Goal: Check status

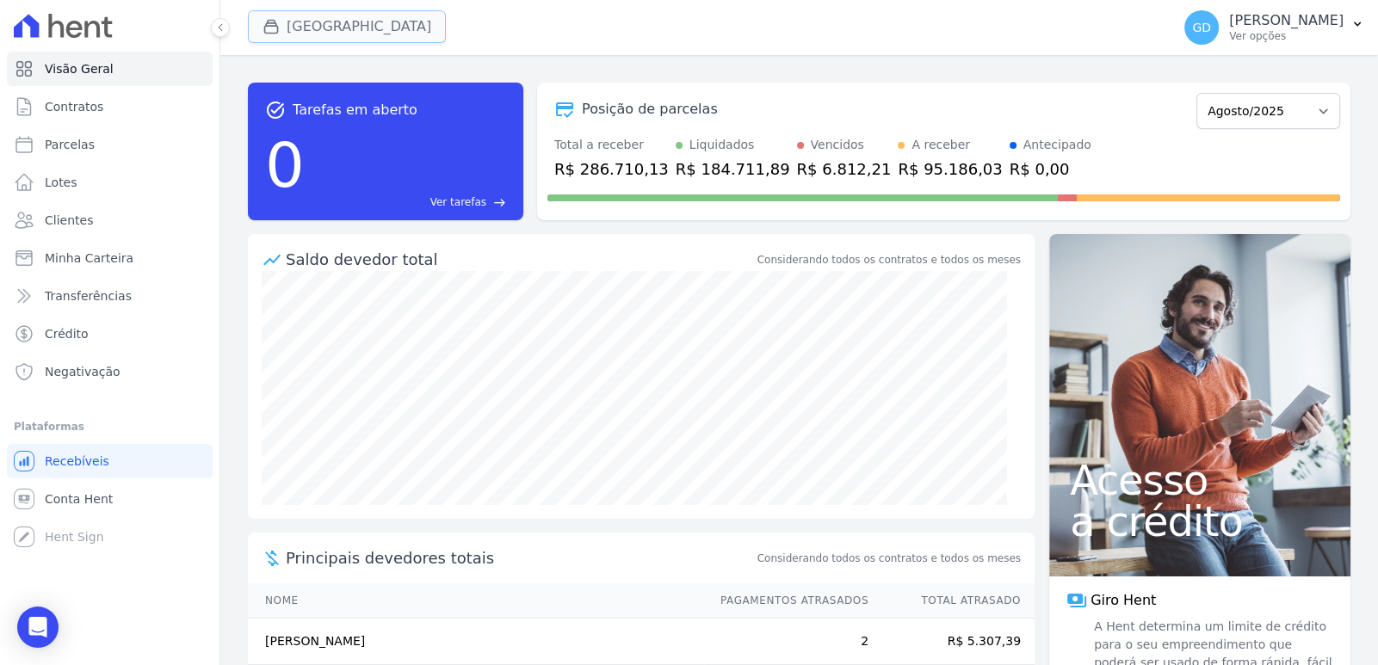
click at [337, 28] on button "[GEOGRAPHIC_DATA]" at bounding box center [347, 26] width 198 height 33
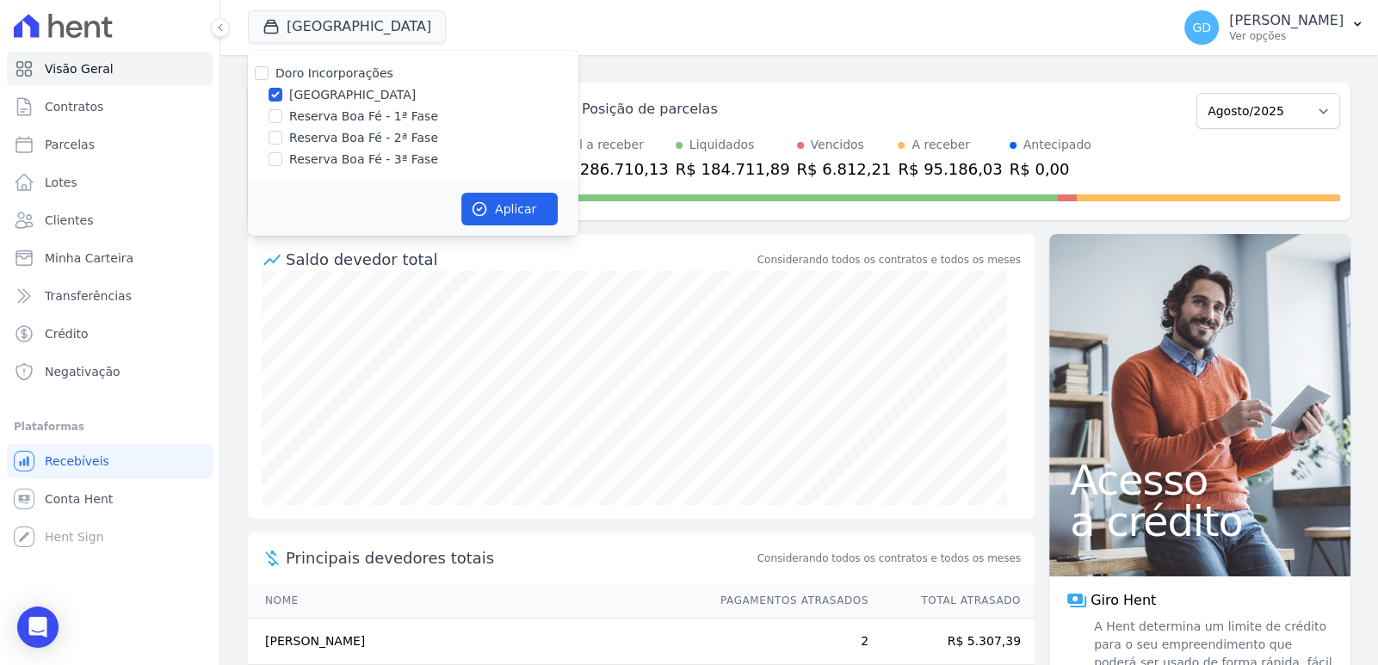
click at [324, 71] on label "Doro Incorporações" at bounding box center [334, 73] width 118 height 14
click at [269, 71] on input "Doro Incorporações" at bounding box center [262, 73] width 14 height 14
checkbox input "true"
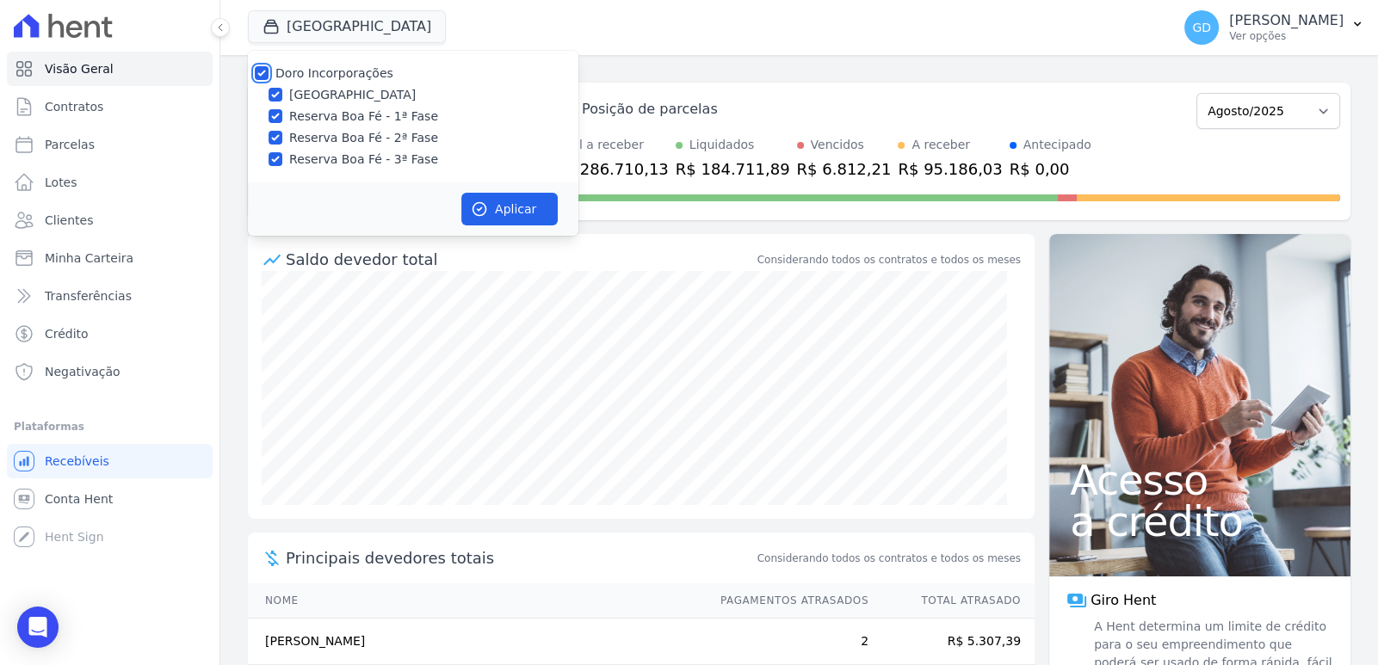
checkbox input "true"
click at [517, 202] on button "Aplicar" at bounding box center [509, 209] width 96 height 33
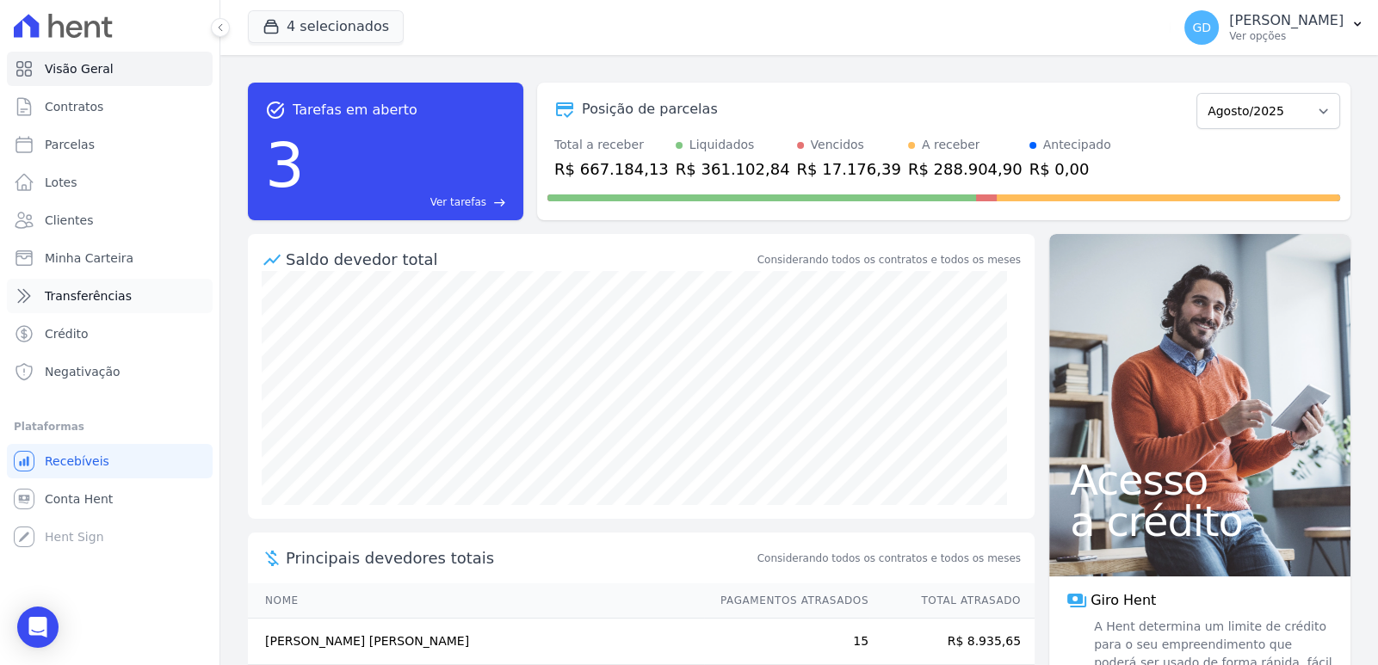
click at [108, 291] on span "Transferências" at bounding box center [88, 295] width 87 height 17
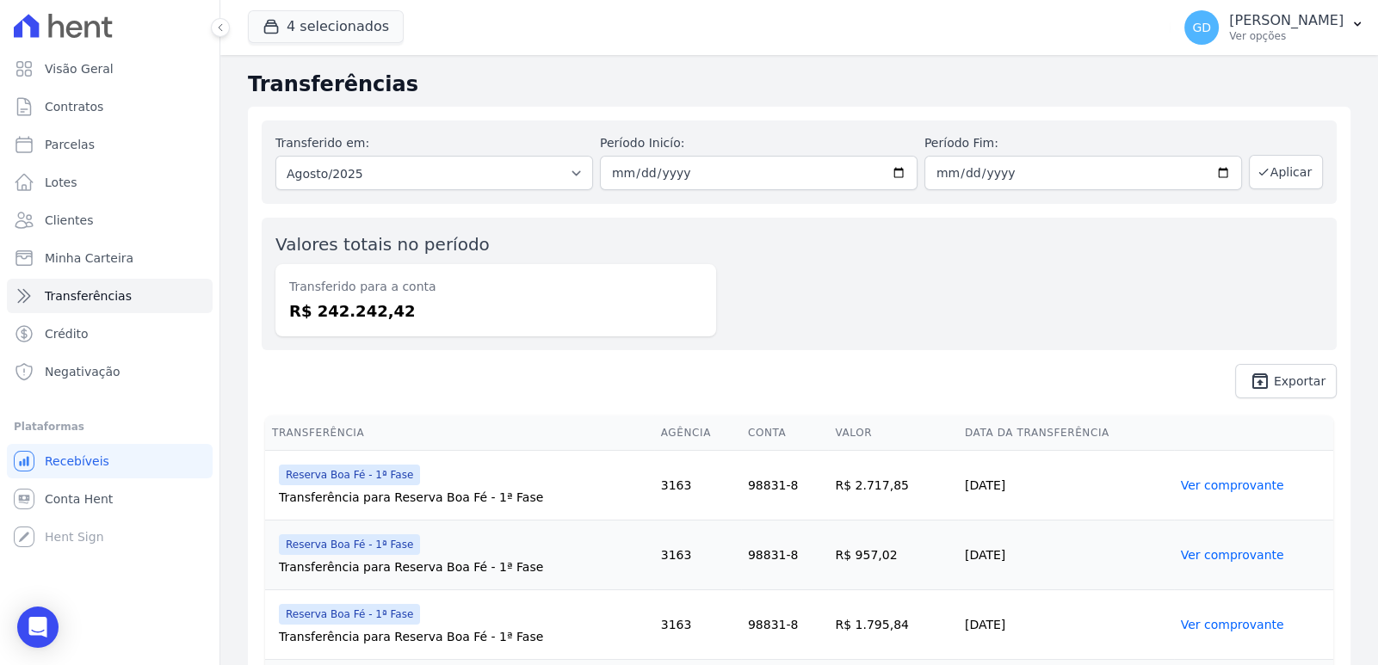
drag, startPoint x: 433, startPoint y: 310, endPoint x: 236, endPoint y: 325, distance: 197.7
click at [853, 311] on div "Valores totais no período Transferido para a conta R$ 242.242,42" at bounding box center [799, 284] width 1075 height 133
drag, startPoint x: 411, startPoint y: 313, endPoint x: 266, endPoint y: 317, distance: 144.6
click at [291, 317] on dd "R$ 242.242,42" at bounding box center [495, 311] width 413 height 23
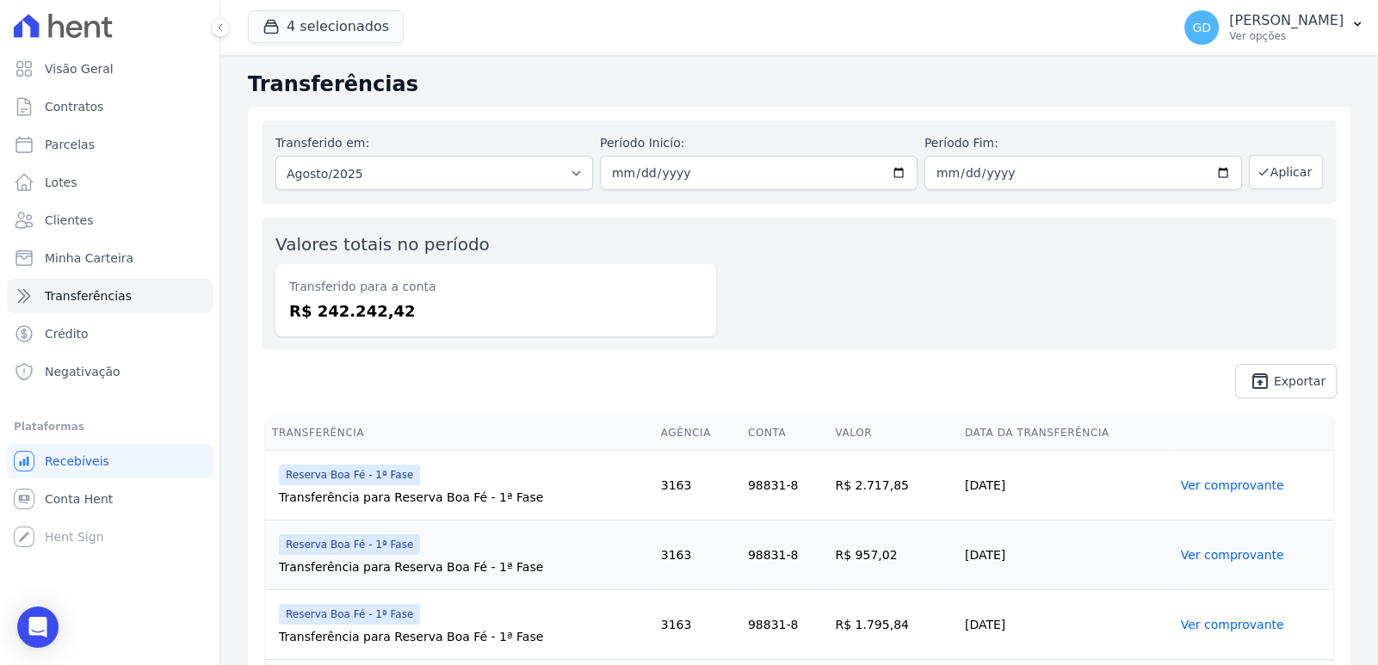
click at [844, 301] on div "Valores totais no período Transferido para a conta R$ 242.242,42" at bounding box center [799, 284] width 1075 height 133
